Goal: Information Seeking & Learning: Learn about a topic

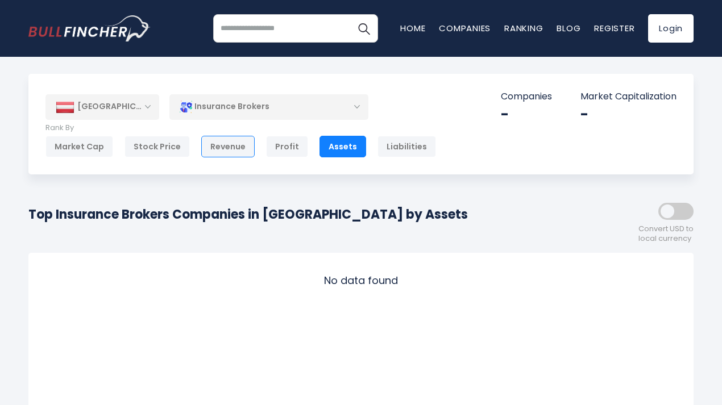
click at [210, 149] on div "Revenue" at bounding box center [227, 147] width 53 height 22
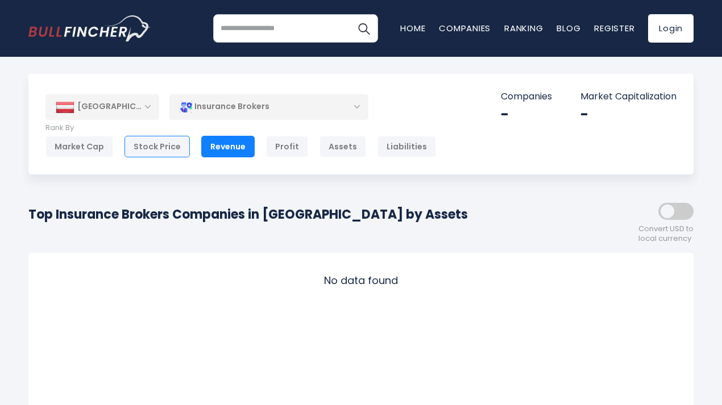
click at [130, 144] on div "Stock Price" at bounding box center [156, 147] width 65 height 22
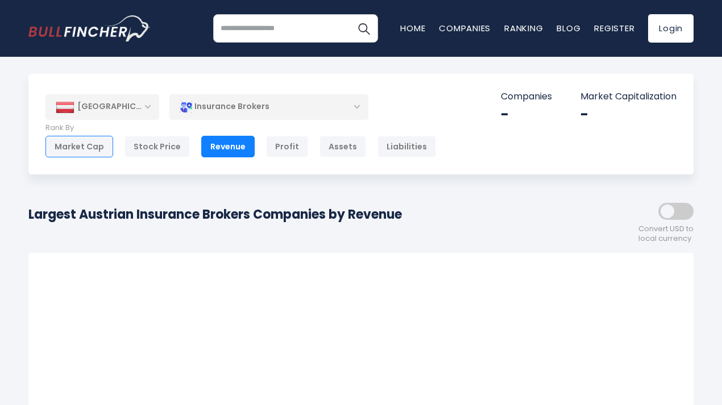
click at [64, 143] on div "Market Cap" at bounding box center [79, 147] width 68 height 22
